Goal: Information Seeking & Learning: Check status

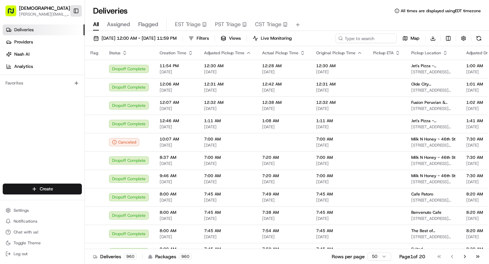
click at [76, 10] on button "Toggle Sidebar" at bounding box center [76, 11] width 12 height 12
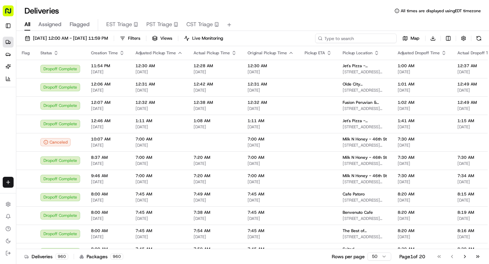
click at [350, 39] on input at bounding box center [355, 39] width 81 height 10
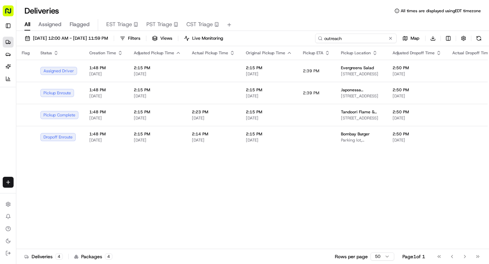
click at [341, 36] on input "outreach" at bounding box center [355, 39] width 81 height 10
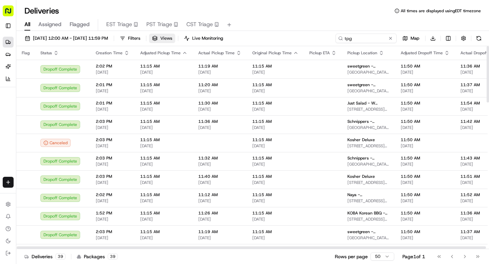
click at [172, 38] on span "Views" at bounding box center [166, 38] width 12 height 6
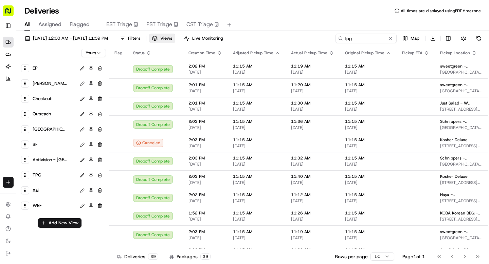
click at [39, 175] on span "TPG" at bounding box center [37, 175] width 9 height 10
type input "250 Pine St"
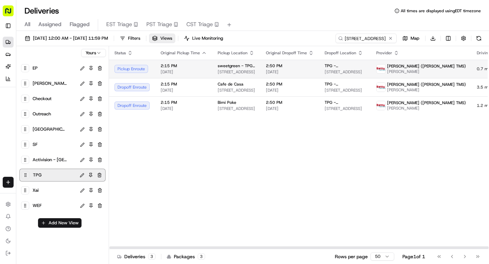
click at [205, 67] on span "2:15 PM" at bounding box center [184, 65] width 46 height 5
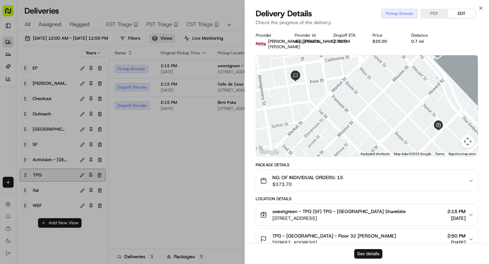
click at [376, 251] on button "See details" at bounding box center [368, 254] width 28 height 10
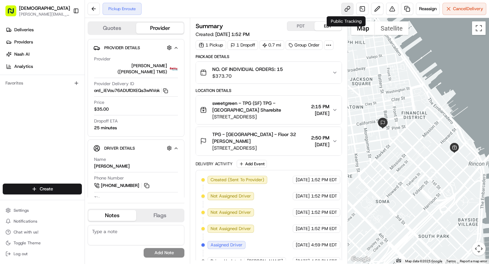
click at [347, 6] on link at bounding box center [347, 9] width 12 height 12
click at [92, 6] on button at bounding box center [94, 9] width 12 height 12
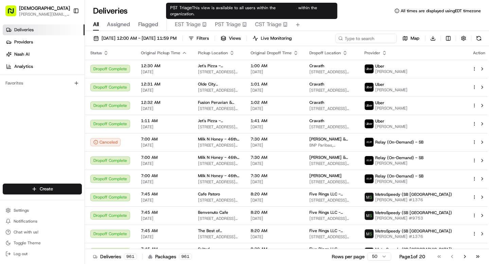
click at [224, 24] on span "PST Triage" at bounding box center [228, 24] width 26 height 8
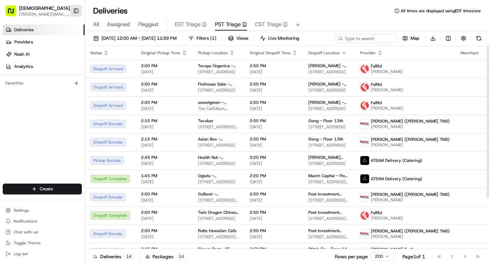
click at [75, 9] on button "Toggle Sidebar" at bounding box center [76, 11] width 12 height 12
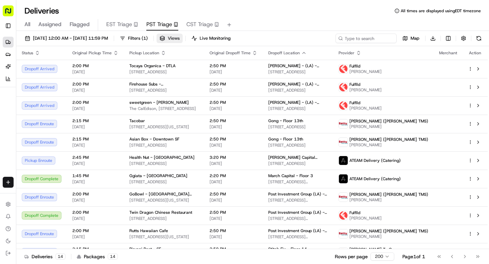
click at [183, 34] on button "Views" at bounding box center [169, 39] width 26 height 10
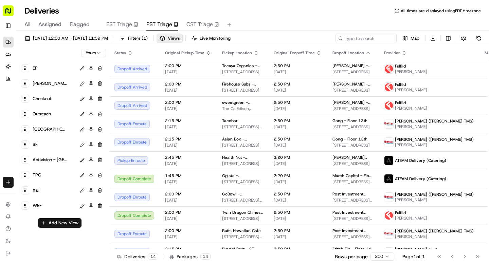
click at [41, 176] on div "TPG" at bounding box center [53, 175] width 45 height 10
type input "250 Pine St"
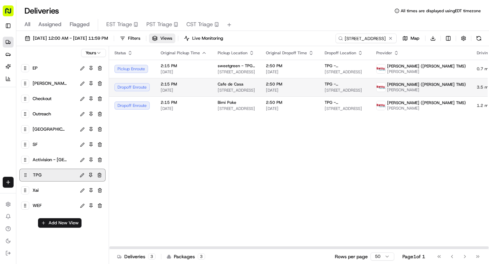
click at [152, 91] on td "Dropoff Enroute" at bounding box center [132, 87] width 46 height 18
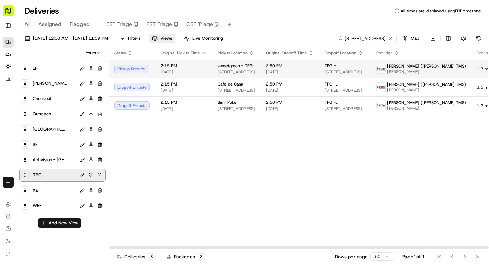
click at [154, 69] on td "Pickup Enroute" at bounding box center [132, 69] width 46 height 18
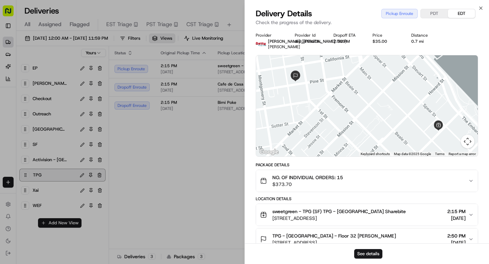
click at [280, 133] on div at bounding box center [367, 105] width 222 height 101
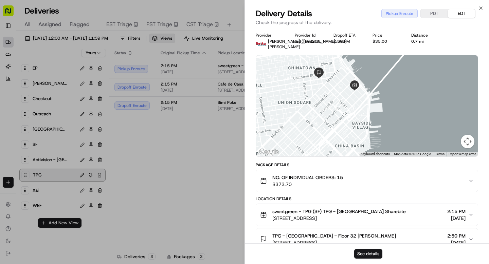
drag, startPoint x: 280, startPoint y: 135, endPoint x: 319, endPoint y: 91, distance: 59.4
click at [319, 91] on div at bounding box center [367, 105] width 222 height 101
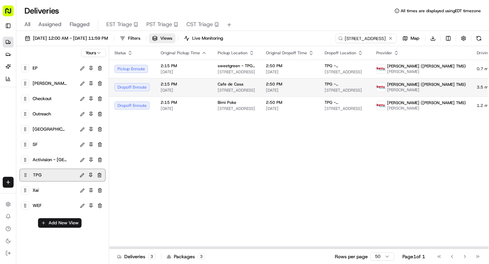
click at [194, 83] on span "2:15 PM" at bounding box center [184, 83] width 46 height 5
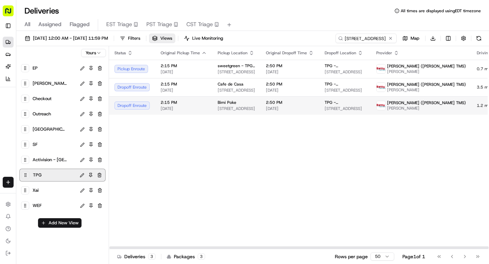
click at [192, 98] on td "2:15 PM 08/20/2025" at bounding box center [183, 105] width 57 height 18
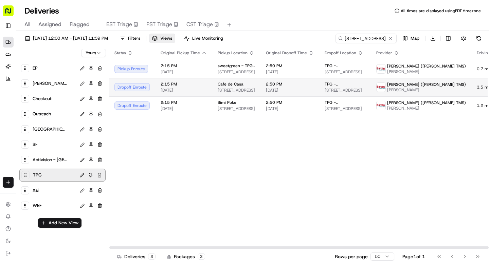
click at [193, 88] on span "[DATE]" at bounding box center [184, 90] width 46 height 5
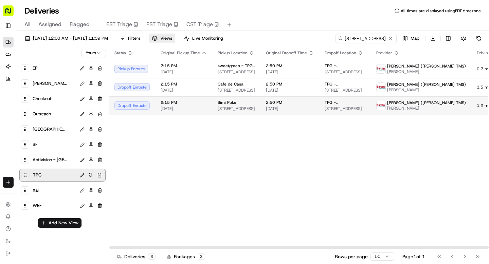
click at [190, 101] on span "2:15 PM" at bounding box center [184, 102] width 46 height 5
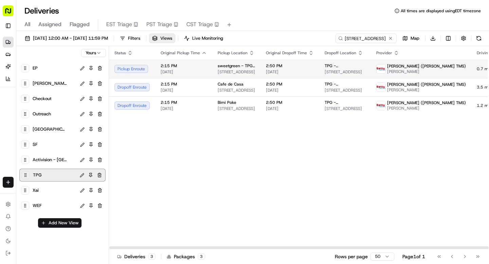
click at [187, 69] on span "[DATE]" at bounding box center [184, 71] width 46 height 5
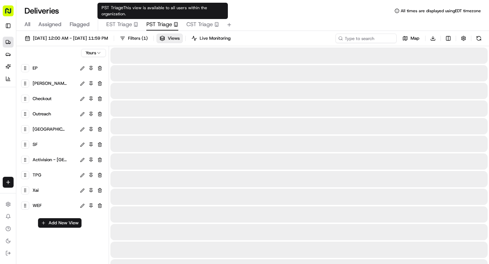
click at [167, 29] on button "PST Triage" at bounding box center [162, 25] width 32 height 12
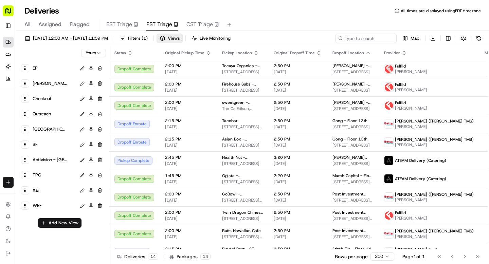
click at [52, 113] on div "Outreach" at bounding box center [53, 114] width 45 height 10
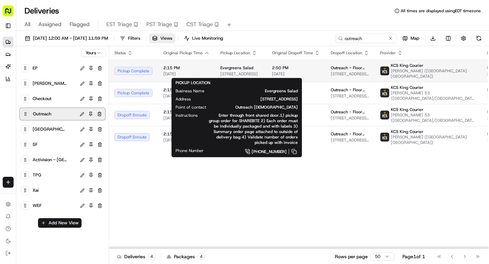
click at [247, 67] on span "Evergreens Salad" at bounding box center [236, 67] width 33 height 5
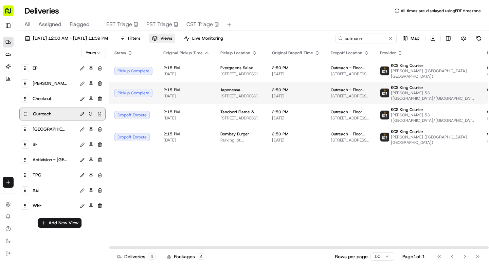
click at [202, 95] on span "[DATE]" at bounding box center [186, 95] width 46 height 5
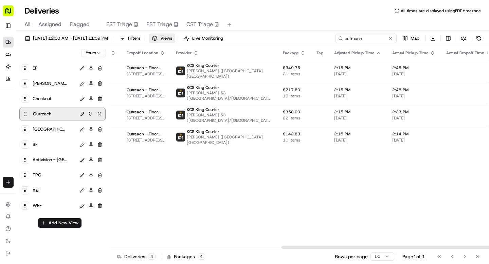
scroll to position [0, 341]
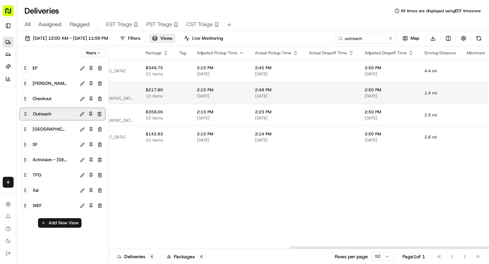
click at [250, 99] on td "2:48 PM 08/20/2025" at bounding box center [277, 93] width 54 height 22
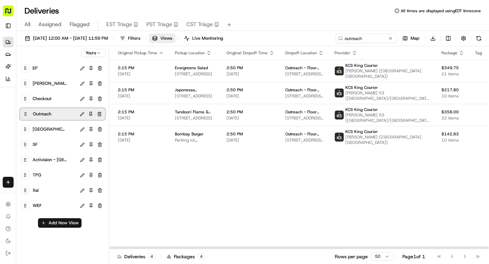
scroll to position [0, 0]
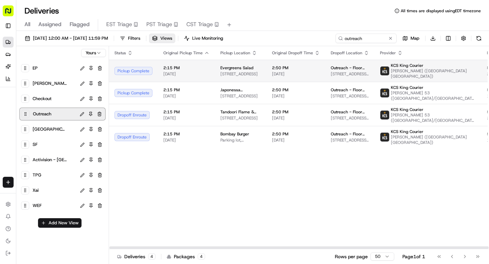
click at [180, 71] on span "[DATE]" at bounding box center [186, 73] width 46 height 5
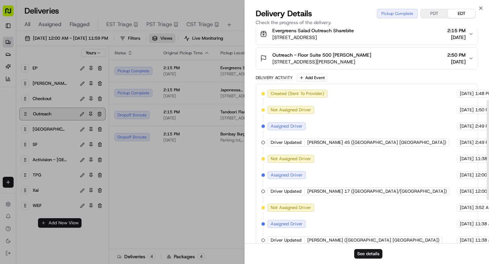
scroll to position [246, 0]
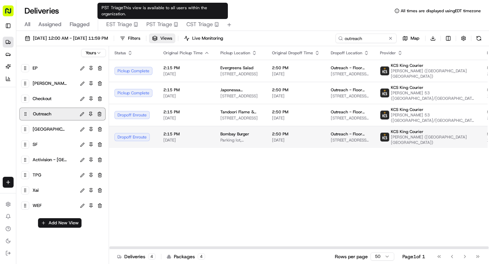
click at [226, 137] on div "Bombay Burger Parking lot, 1420 E Madison St, Seattle, WA 98122, USA" at bounding box center [240, 137] width 41 height 12
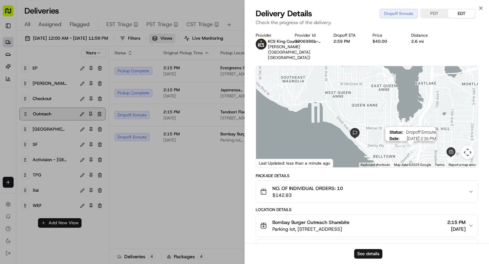
drag, startPoint x: 374, startPoint y: 110, endPoint x: 406, endPoint y: 143, distance: 46.1
click at [407, 145] on img "8" at bounding box center [410, 148] width 7 height 7
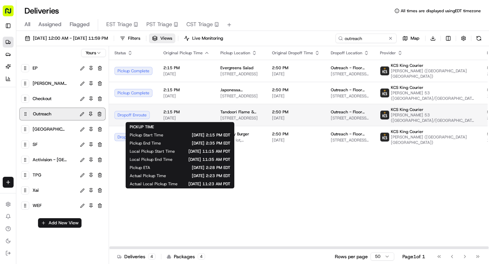
click at [204, 114] on span "2:15 PM" at bounding box center [186, 111] width 46 height 5
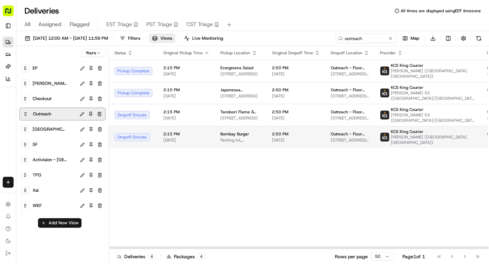
click at [213, 136] on td "2:15 PM 08/20/2025" at bounding box center [186, 137] width 57 height 22
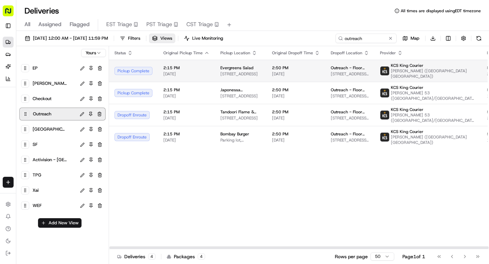
click at [217, 75] on td "Evergreens Salad 738 N 34th St, Seattle, WA 98103, USA" at bounding box center [241, 71] width 52 height 22
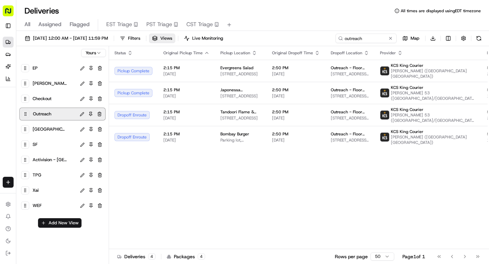
click at [39, 144] on div "SF" at bounding box center [53, 145] width 45 height 10
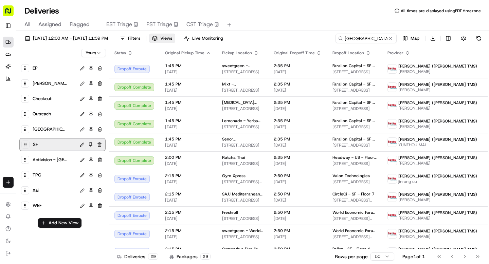
click at [53, 160] on span "Activision - El Segundo" at bounding box center [50, 160] width 34 height 10
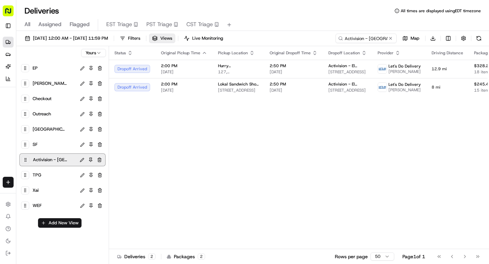
click at [43, 114] on span "Outreach" at bounding box center [42, 114] width 18 height 10
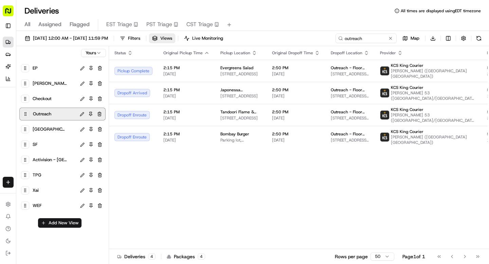
click at [41, 100] on span "Checkout" at bounding box center [42, 99] width 19 height 10
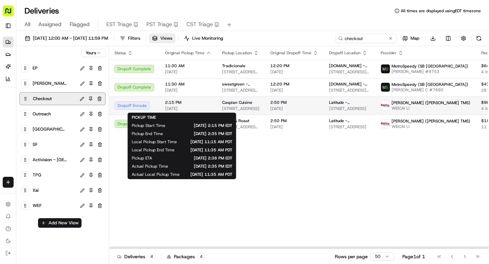
click at [194, 102] on span "2:15 PM" at bounding box center [188, 102] width 46 height 5
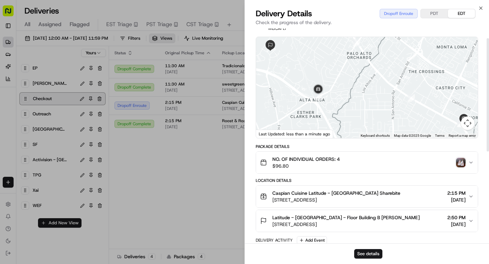
scroll to position [19, 0]
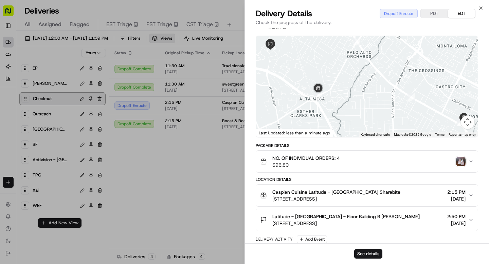
click at [374, 160] on div "NO. OF INDIVIDUAL ORDERS: 4 $96.80" at bounding box center [364, 162] width 208 height 14
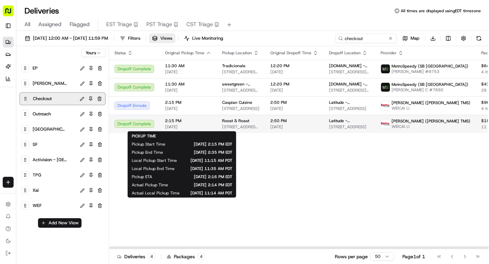
click at [208, 127] on span "[DATE]" at bounding box center [188, 126] width 46 height 5
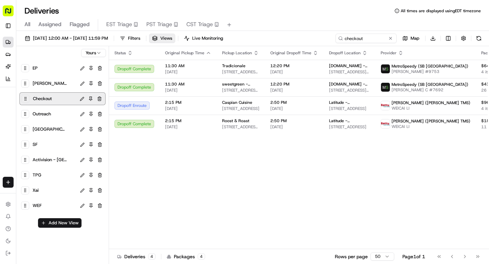
click at [47, 142] on div "SF" at bounding box center [53, 145] width 45 height 10
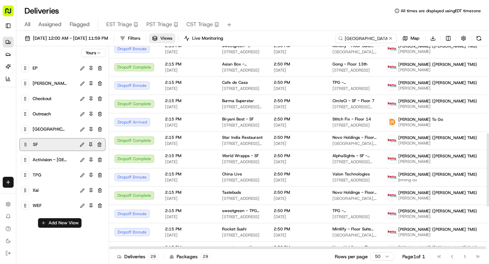
scroll to position [264, 0]
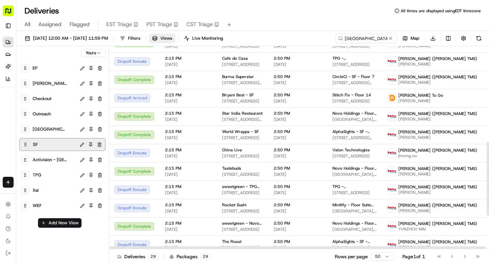
click at [39, 193] on div "Xai" at bounding box center [53, 191] width 45 height 10
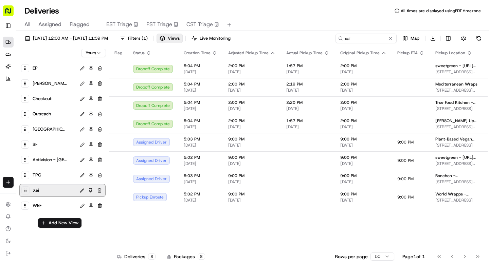
click at [48, 115] on span "Outreach" at bounding box center [42, 114] width 18 height 10
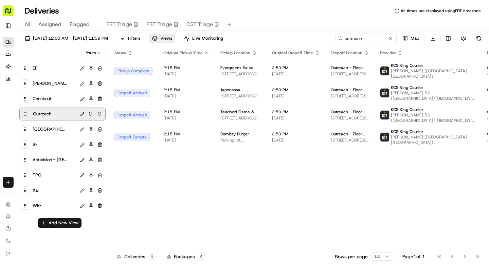
click at [172, 38] on span "Views" at bounding box center [166, 38] width 12 height 6
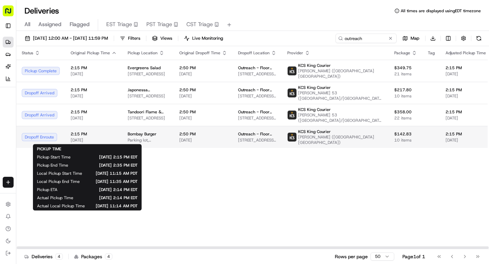
click at [101, 132] on span "2:15 PM" at bounding box center [94, 133] width 46 height 5
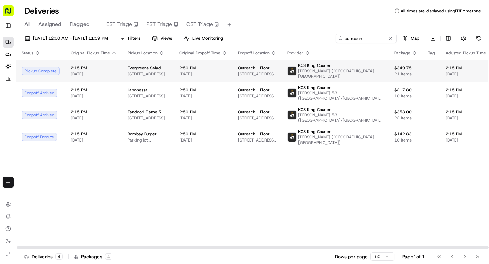
click at [120, 77] on td "2:15 PM 08/20/2025" at bounding box center [93, 71] width 57 height 22
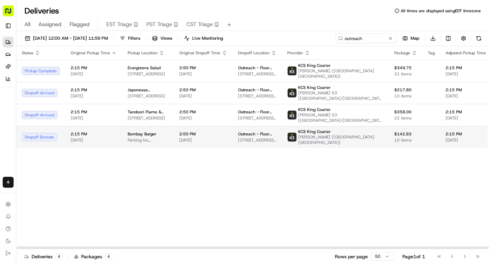
click at [117, 136] on td "2:15 PM 08/20/2025" at bounding box center [93, 137] width 57 height 22
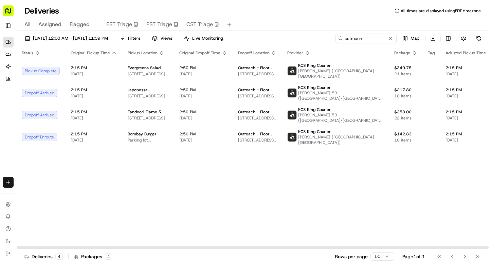
click at [132, 69] on span "Evergreens Salad" at bounding box center [144, 67] width 33 height 5
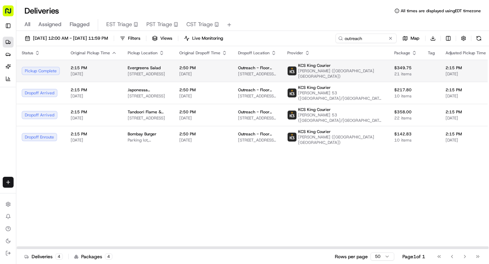
click at [205, 79] on td "2:50 PM 08/20/2025" at bounding box center [203, 71] width 59 height 22
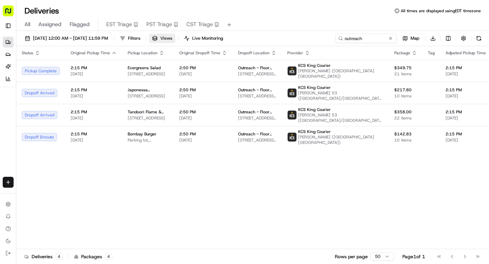
click at [172, 35] on span "Views" at bounding box center [166, 38] width 12 height 6
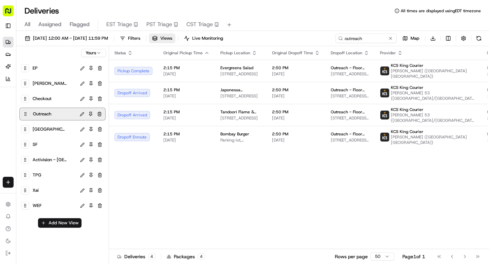
click at [52, 180] on div "TPG" at bounding box center [63, 175] width 86 height 12
click at [47, 174] on div "TPG" at bounding box center [53, 175] width 45 height 10
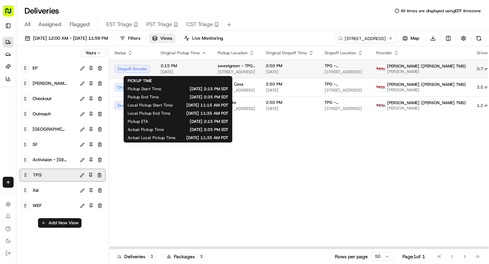
click at [202, 67] on span "2:15 PM" at bounding box center [184, 65] width 46 height 5
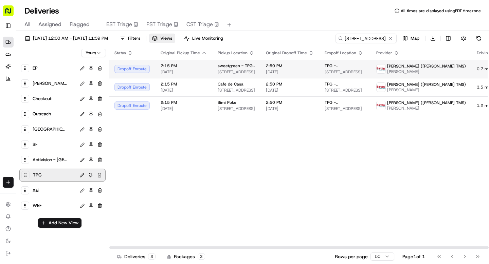
click at [172, 67] on span "2:15 PM" at bounding box center [184, 65] width 46 height 5
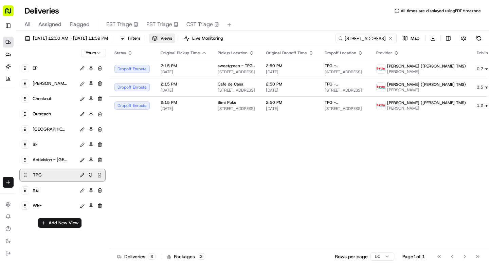
click at [175, 36] on button "Views" at bounding box center [162, 39] width 26 height 10
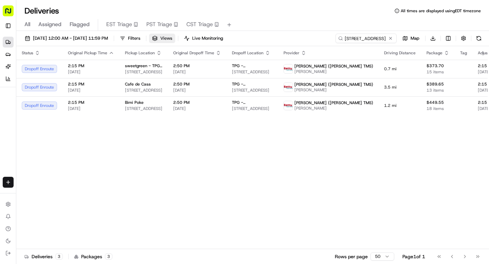
click at [175, 37] on button "Views" at bounding box center [162, 39] width 26 height 10
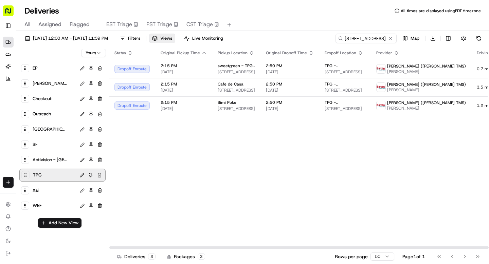
click at [41, 115] on span "Outreach" at bounding box center [42, 114] width 18 height 10
type input "outreach"
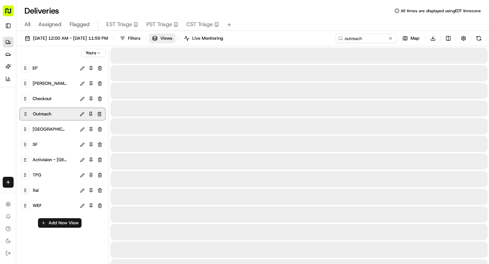
click at [41, 115] on span "Outreach" at bounding box center [42, 114] width 18 height 10
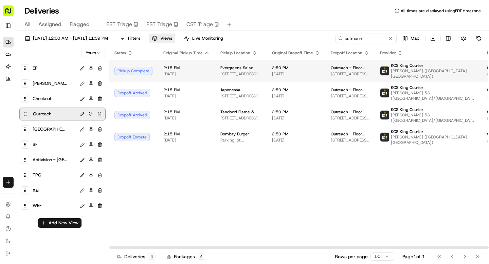
click at [182, 64] on td "2:15 PM 08/20/2025" at bounding box center [186, 71] width 57 height 22
